Goal: Check status

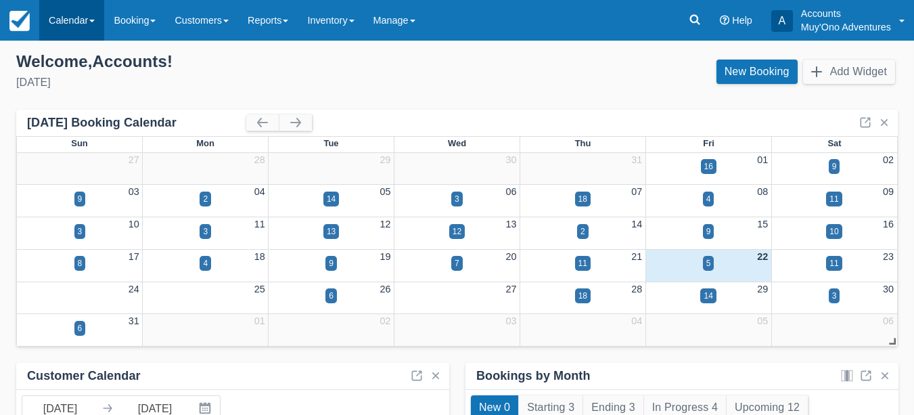
click at [97, 19] on link "Calendar" at bounding box center [71, 20] width 65 height 41
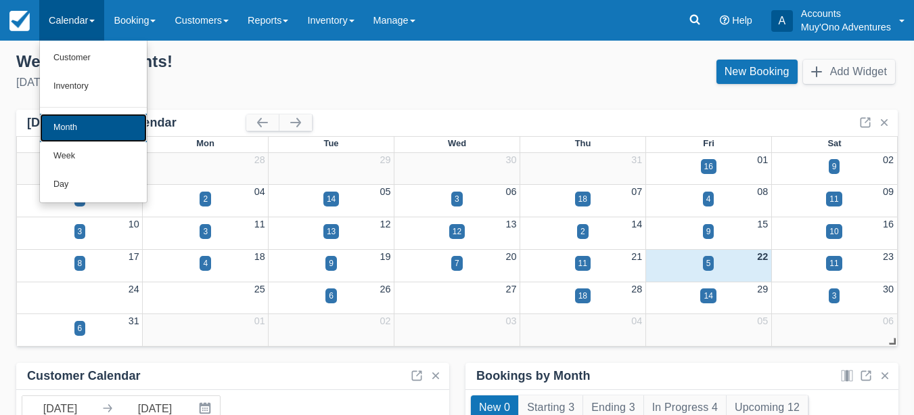
click at [92, 119] on link "Month" at bounding box center [93, 128] width 107 height 28
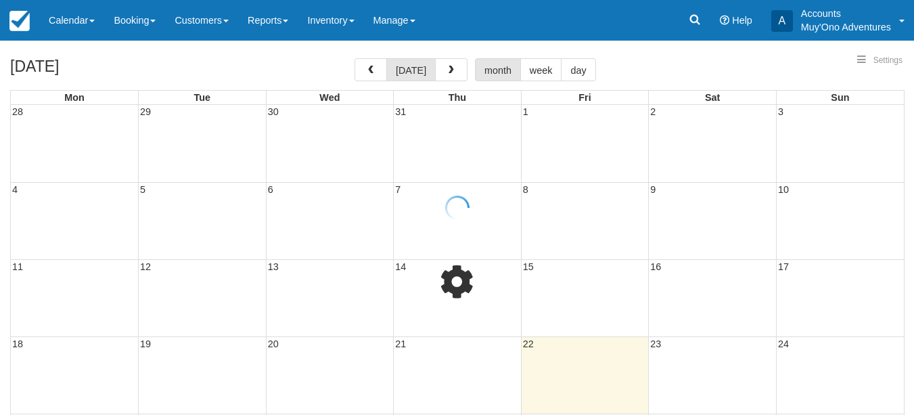
select select
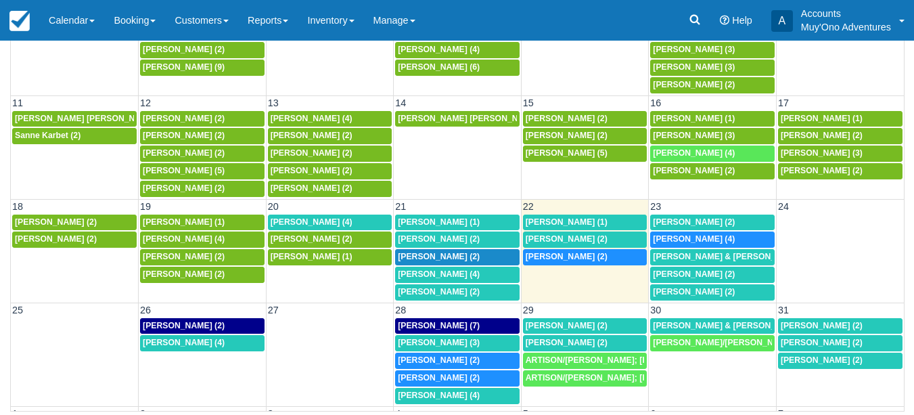
scroll to position [191, 0]
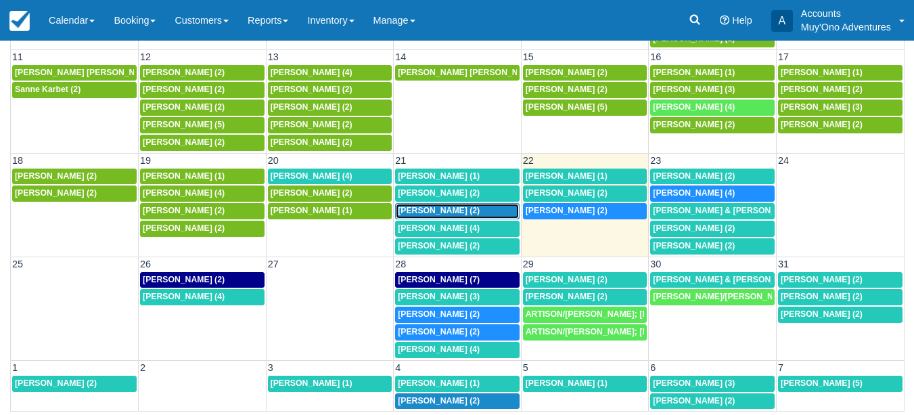
click at [436, 212] on span "Christina Miller (2)" at bounding box center [439, 210] width 82 height 9
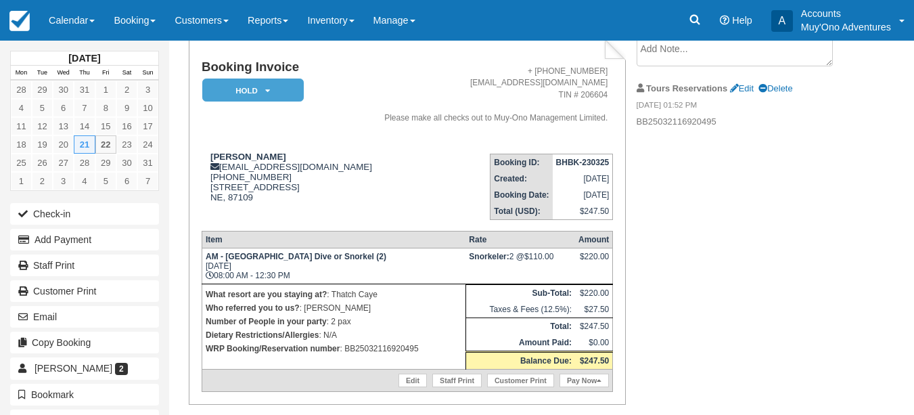
scroll to position [87, 0]
